Goal: Book appointment/travel/reservation

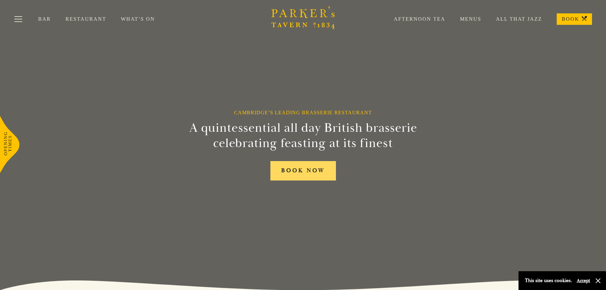
click at [298, 171] on link "BOOK NOW" at bounding box center [303, 170] width 66 height 19
click at [413, 21] on link "Afternoon Tea" at bounding box center [412, 19] width 66 height 6
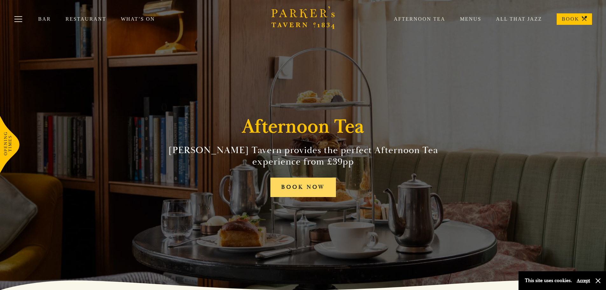
click at [314, 186] on link "BOOK NOW" at bounding box center [303, 187] width 66 height 19
click at [469, 17] on link "Menus" at bounding box center [463, 19] width 36 height 6
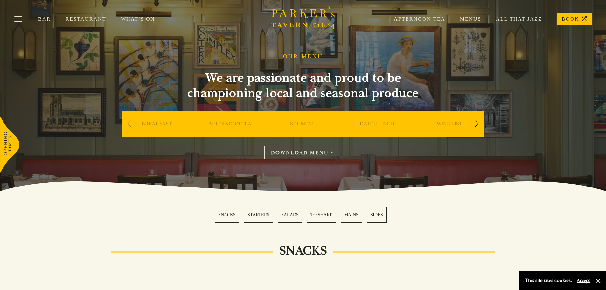
click at [352, 213] on link "MAINS" at bounding box center [351, 215] width 21 height 16
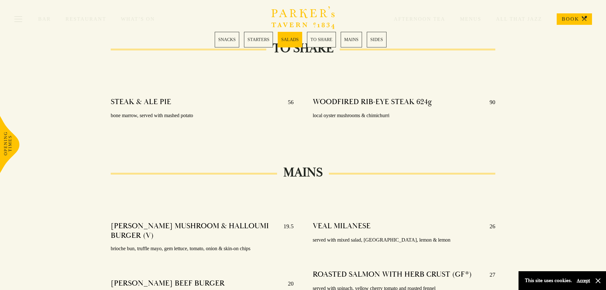
scroll to position [838, 0]
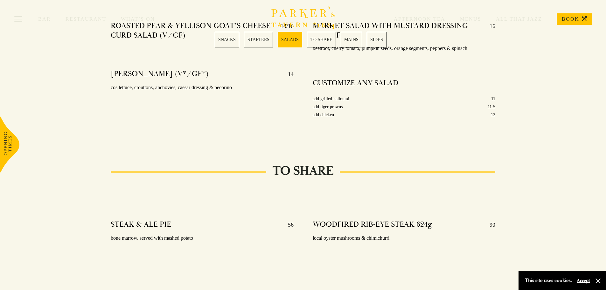
click at [569, 14] on link "BOOK" at bounding box center [574, 18] width 35 height 11
